Goal: Obtain resource: Obtain resource

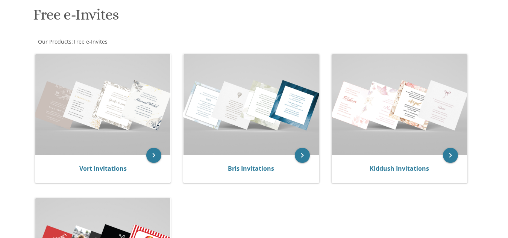
scroll to position [115, 0]
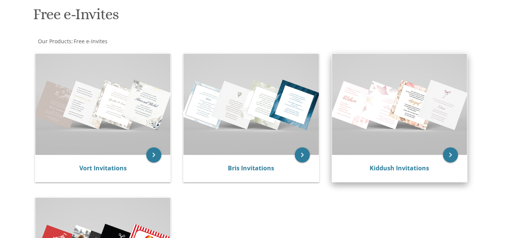
click at [398, 120] on img at bounding box center [399, 104] width 135 height 101
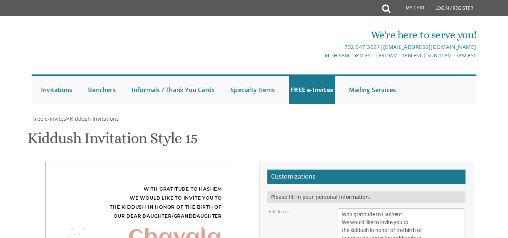
scroll to position [163, 0]
drag, startPoint x: 365, startPoint y: 114, endPoint x: 342, endPoint y: 117, distance: 23.1
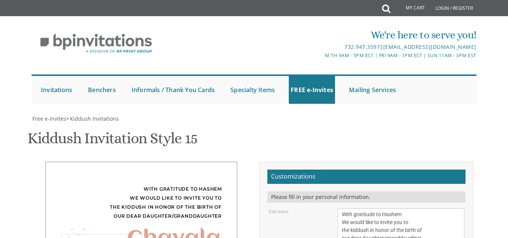
type textarea "Raizy"
drag, startPoint x: 380, startPoint y: 146, endPoint x: 360, endPoint y: 144, distance: 20.4
drag, startPoint x: 390, startPoint y: 160, endPoint x: 339, endPoint y: 159, distance: 50.8
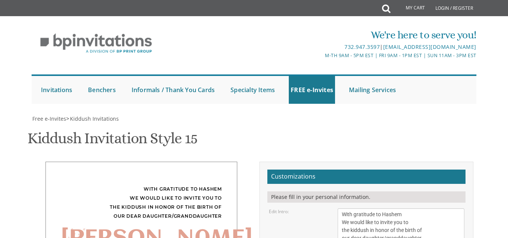
drag, startPoint x: 376, startPoint y: 153, endPoint x: 342, endPoint y: 152, distance: 33.9
type textarea "This Shabbos Parsha Shelach 67 Forest Park Circle"
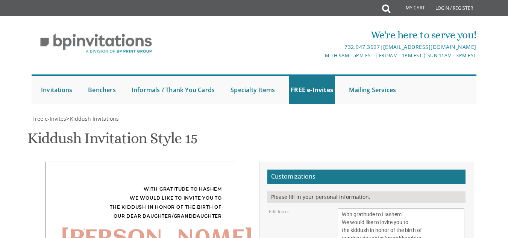
drag, startPoint x: 394, startPoint y: 136, endPoint x: 334, endPoint y: 118, distance: 62.8
type textarea "Moshe and Devorah Tabak Kalman and Chaya Tabak Kasryel and Avigayil Weissler"
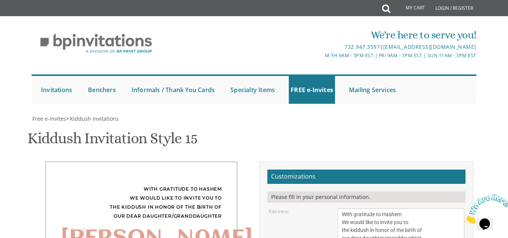
scroll to position [145, 0]
click at [424, 208] on textarea "With gratitude to Hashem We would like to invite you to the kiddush in honor of…" at bounding box center [401, 226] width 126 height 36
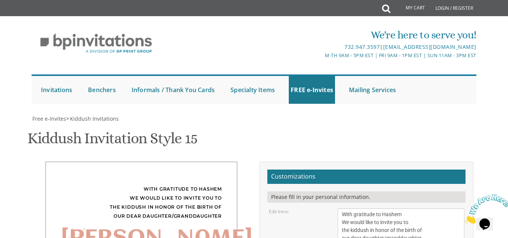
type textarea "This Shabbos Parsha Nitzavim 67 Forest Park Circle"
type input "weisslerdevorah@gmail.com"
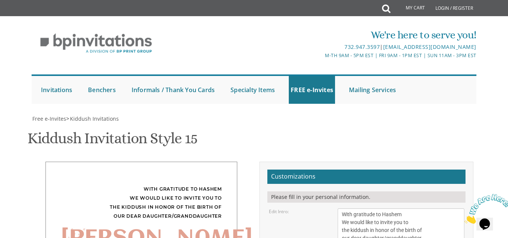
scroll to position [121, 0]
drag, startPoint x: 427, startPoint y: 109, endPoint x: 397, endPoint y: 109, distance: 29.7
click at [397, 208] on textarea "With gratitude to Hashem We would like to invite you to the kiddush in honor of…" at bounding box center [401, 226] width 126 height 36
type textarea "With gratitude to Hashem We would like to invite you to the kiddush in honor of…"
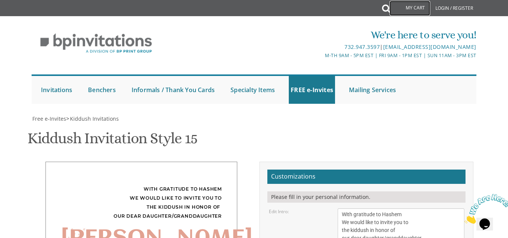
click at [417, 8] on link "My Cart" at bounding box center [409, 8] width 41 height 15
drag, startPoint x: 376, startPoint y: 93, endPoint x: 330, endPoint y: 89, distance: 46.0
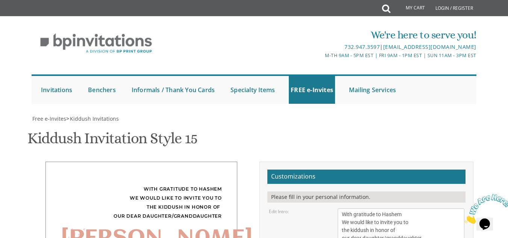
type textarea "This Shabbos Parsha Nitzavim At Our Home (for men only) 67 Forest Park Circle"
